Goal: Find specific page/section: Find specific page/section

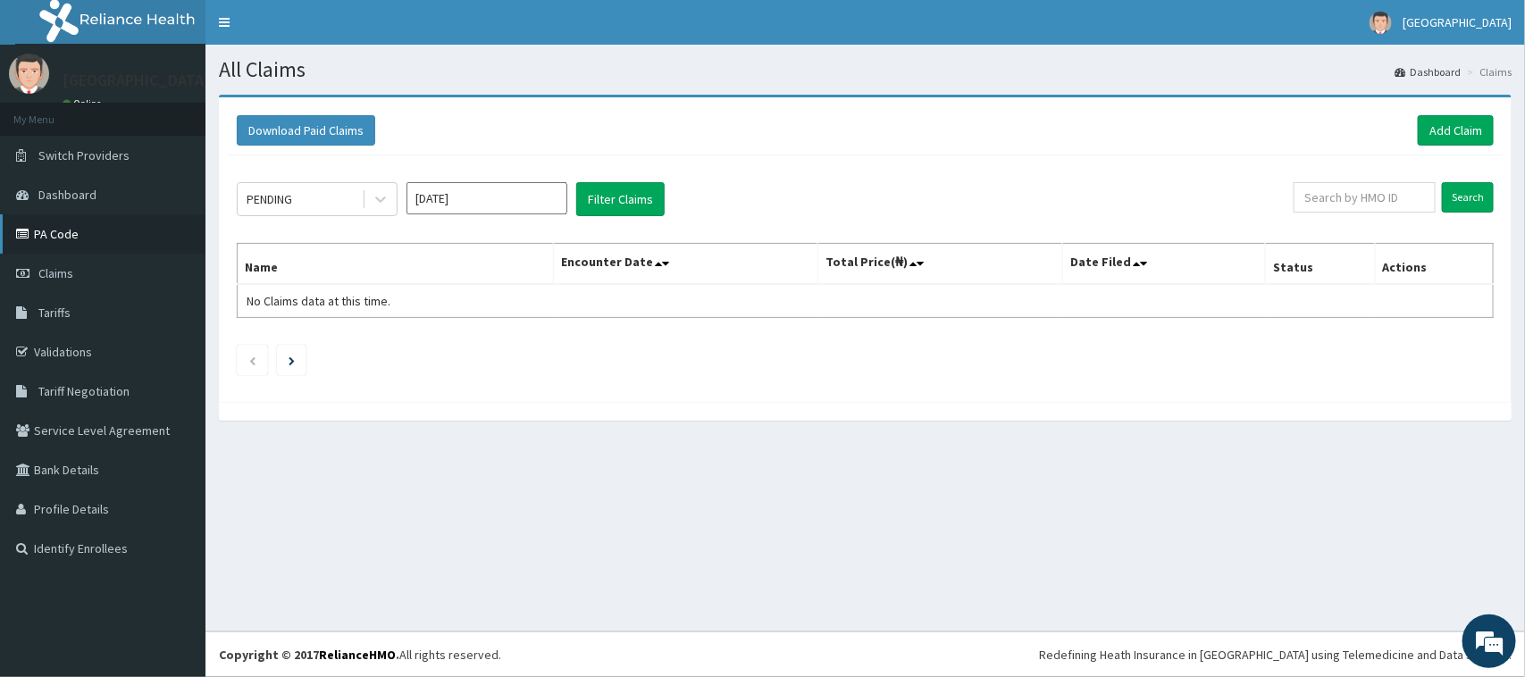
click at [71, 239] on link "PA Code" at bounding box center [102, 233] width 205 height 39
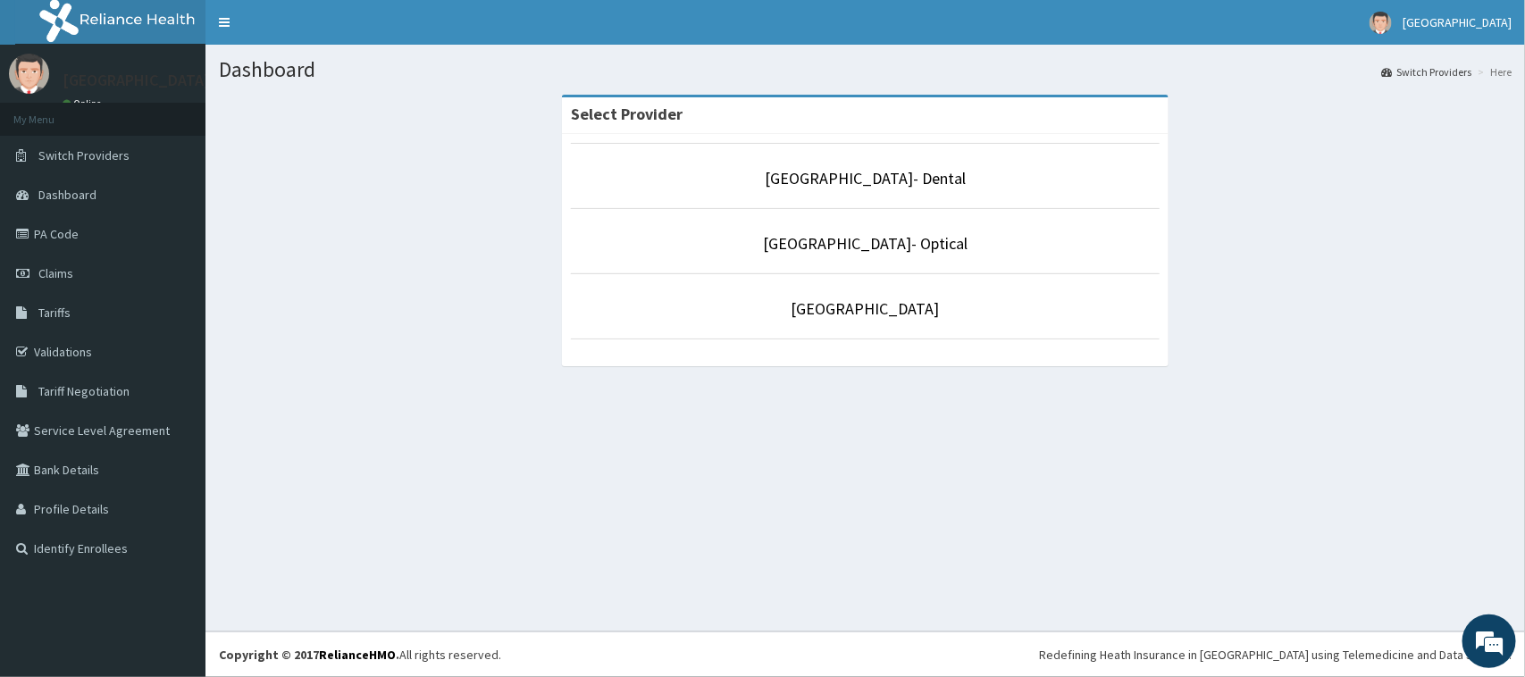
click at [931, 326] on li "[GEOGRAPHIC_DATA]" at bounding box center [865, 306] width 589 height 66
click at [862, 311] on link "[GEOGRAPHIC_DATA]" at bounding box center [865, 308] width 148 height 21
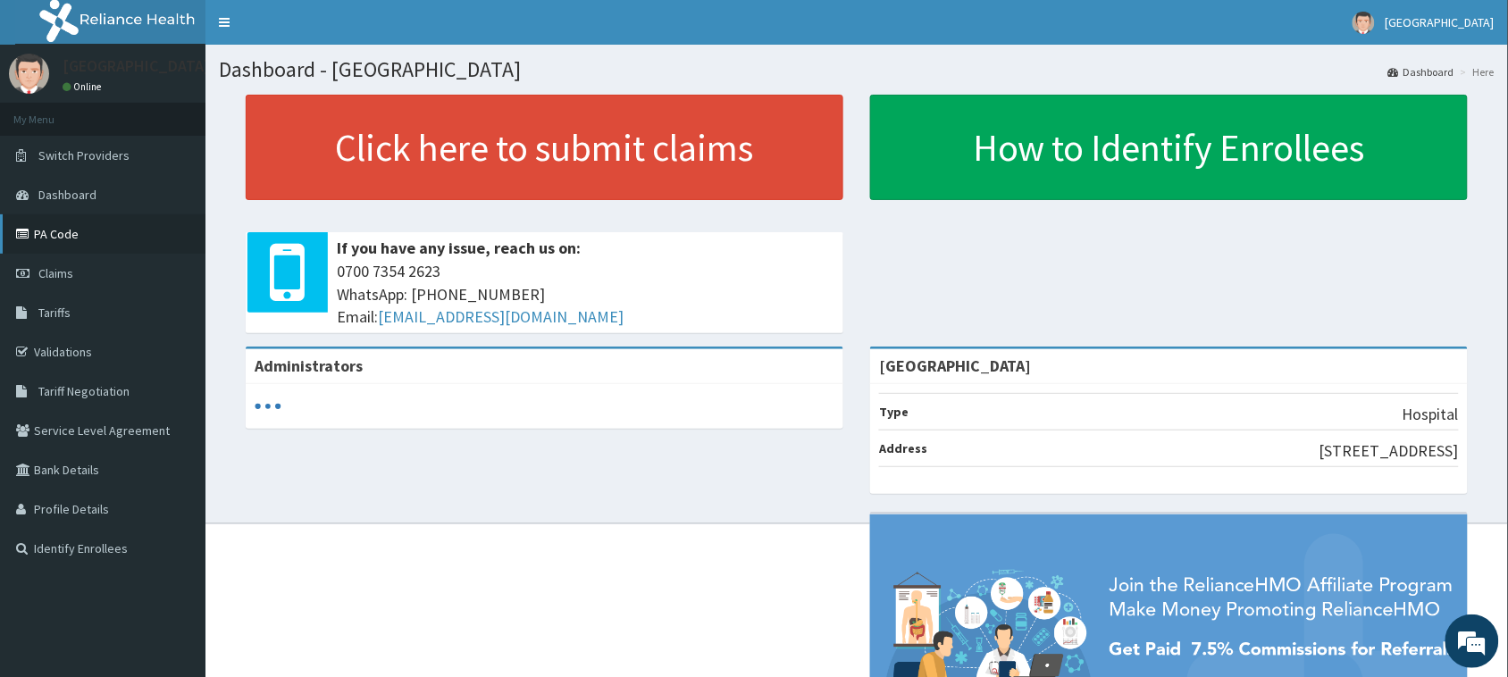
click at [63, 239] on link "PA Code" at bounding box center [102, 233] width 205 height 39
